Goal: Information Seeking & Learning: Learn about a topic

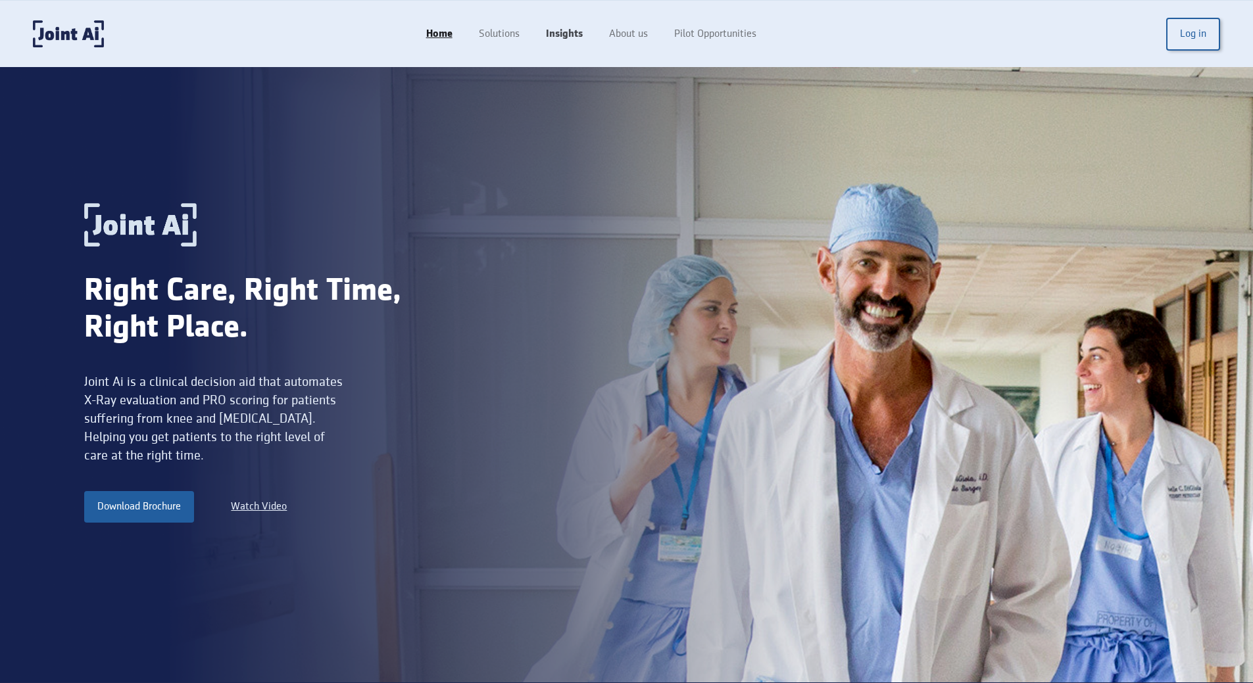
click at [557, 34] on link "Insights" at bounding box center [564, 34] width 63 height 25
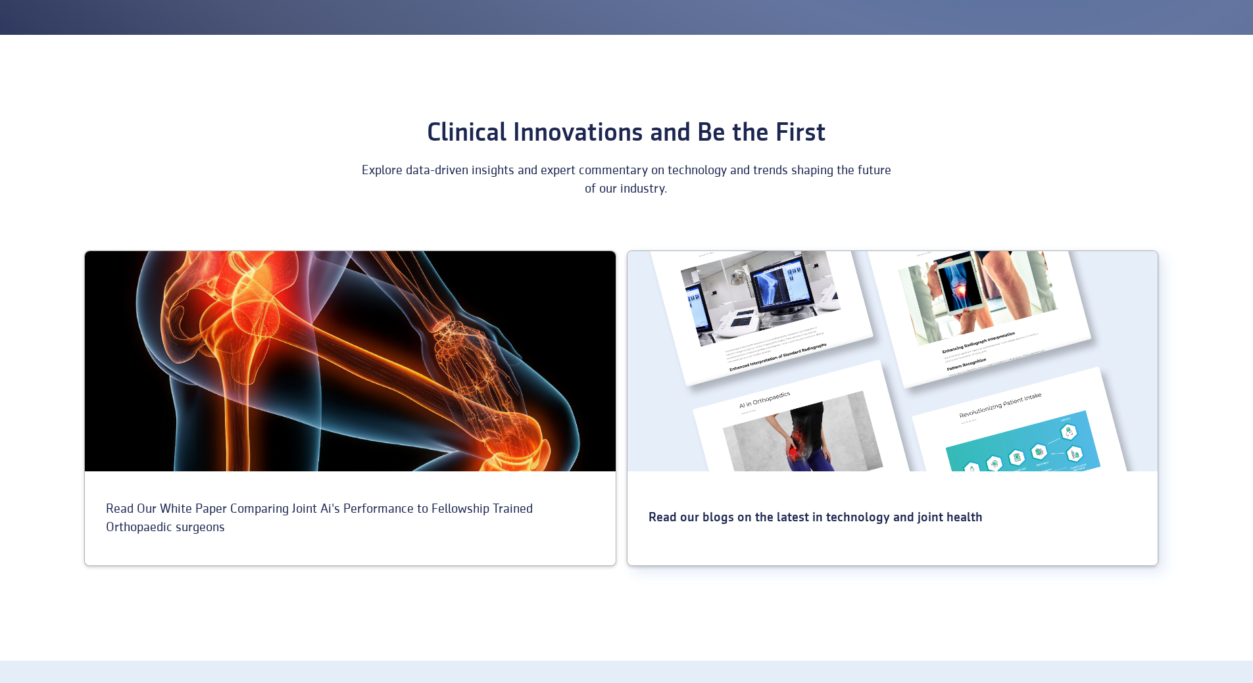
scroll to position [395, 0]
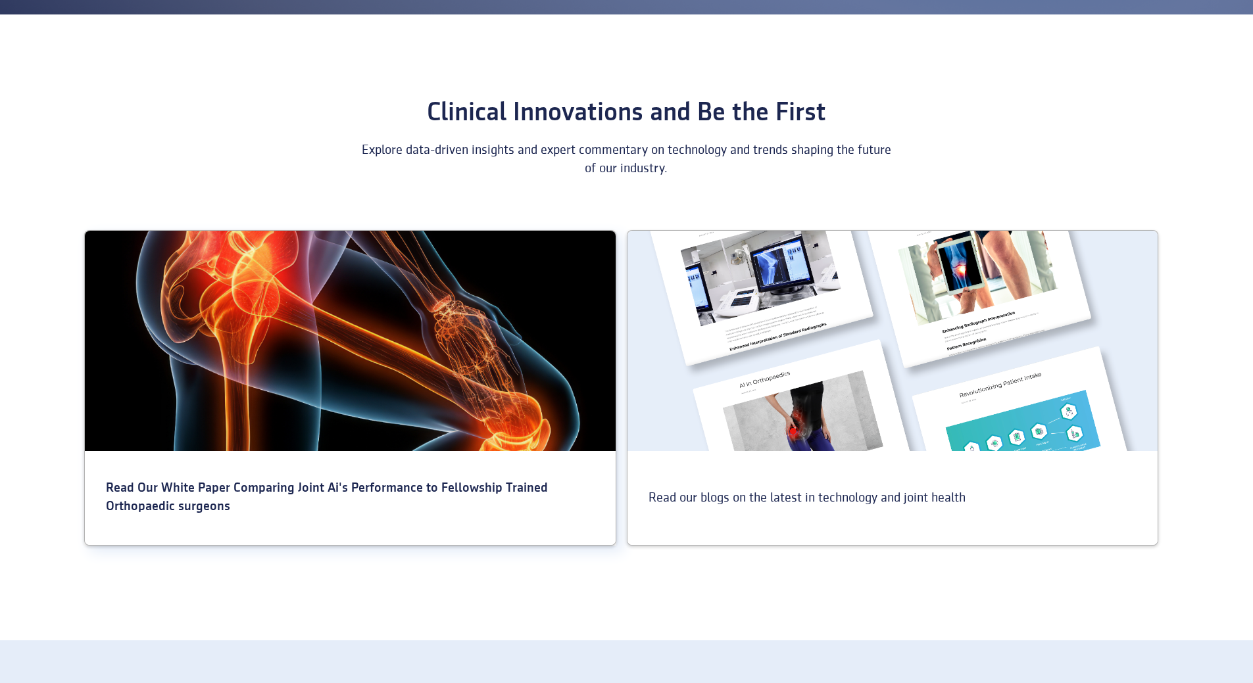
click at [245, 494] on div "Read Our White Paper Comparing Joint Ai's Performance to Fellowship Trained Ort…" at bounding box center [350, 497] width 531 height 79
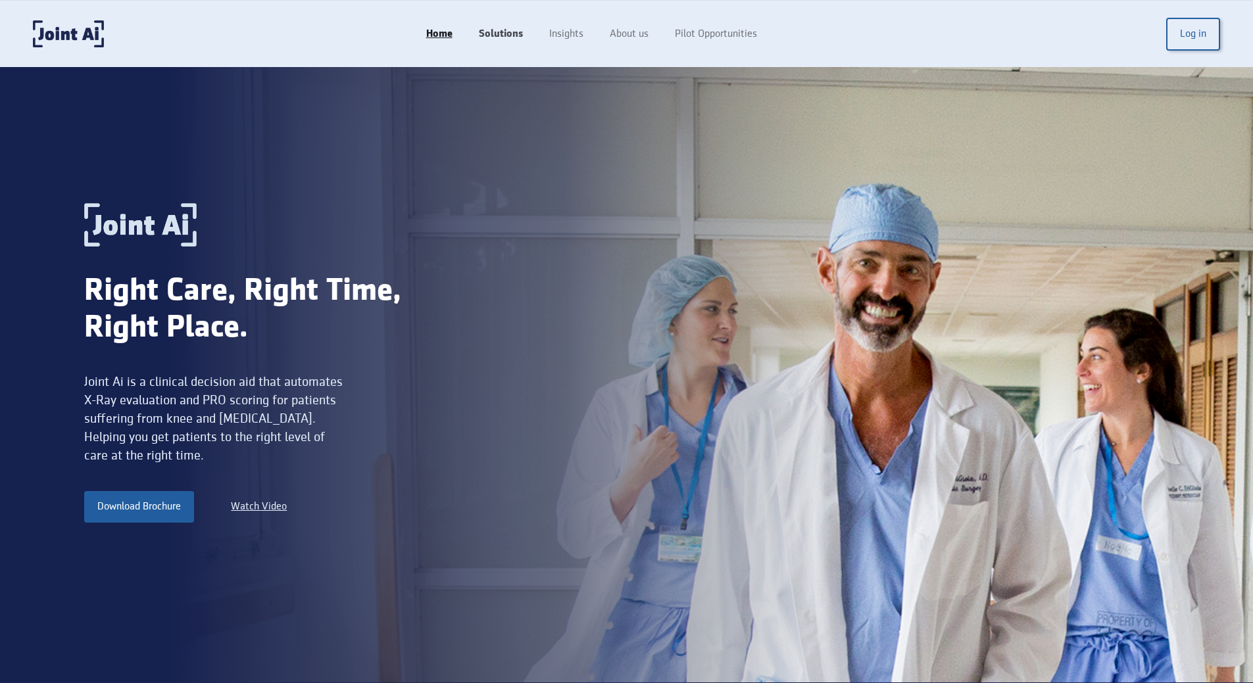
click at [494, 37] on link "Solutions" at bounding box center [501, 34] width 70 height 25
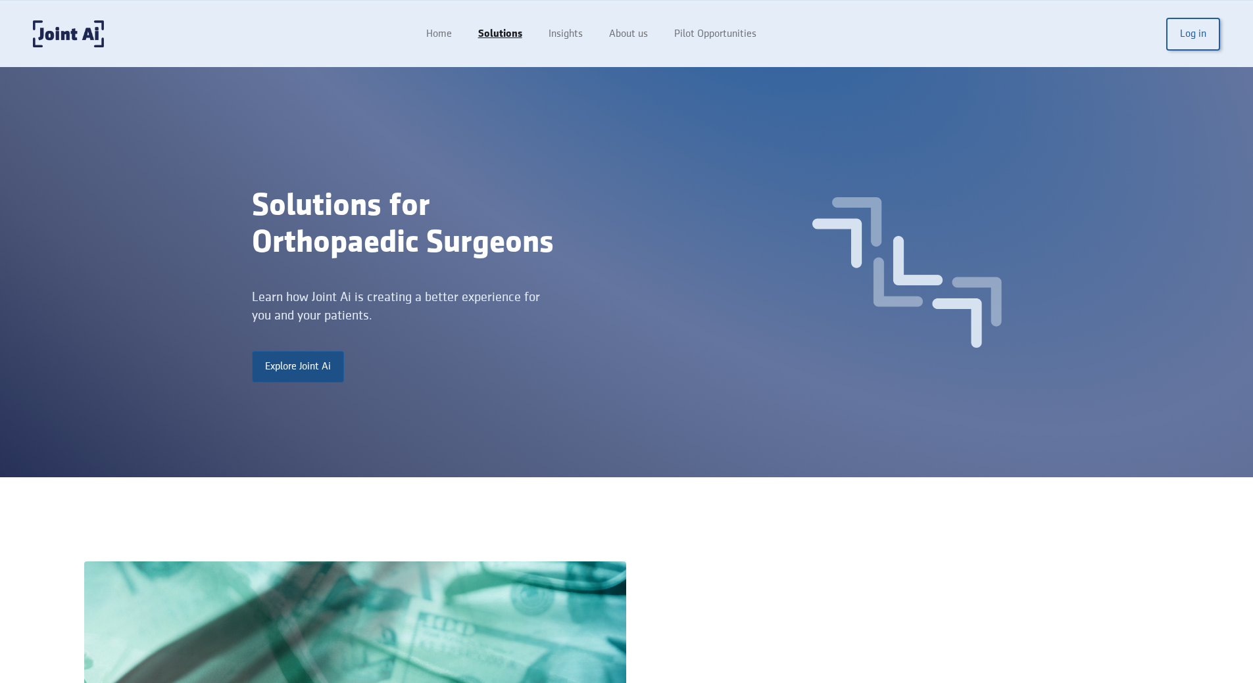
click at [313, 369] on link "Explore Joint Ai" at bounding box center [298, 367] width 92 height 32
click at [564, 31] on link "Insights" at bounding box center [566, 34] width 63 height 25
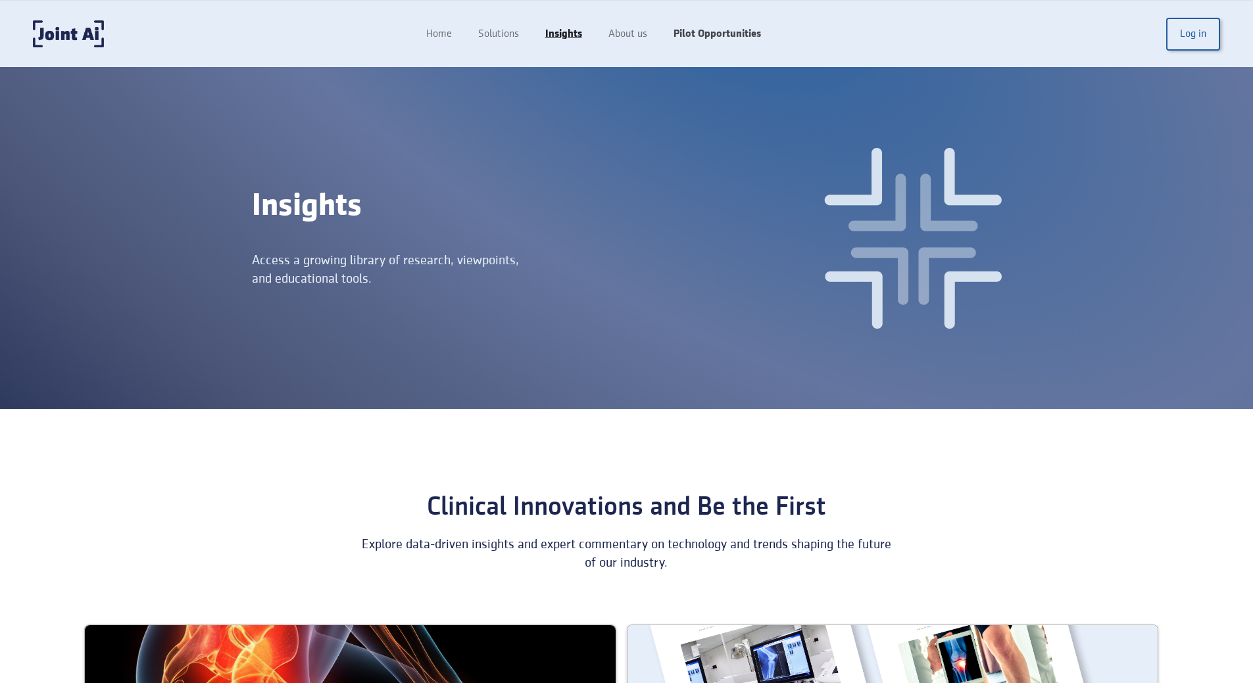
click at [736, 34] on link "Pilot Opportunities" at bounding box center [717, 34] width 114 height 25
